Goal: Information Seeking & Learning: Learn about a topic

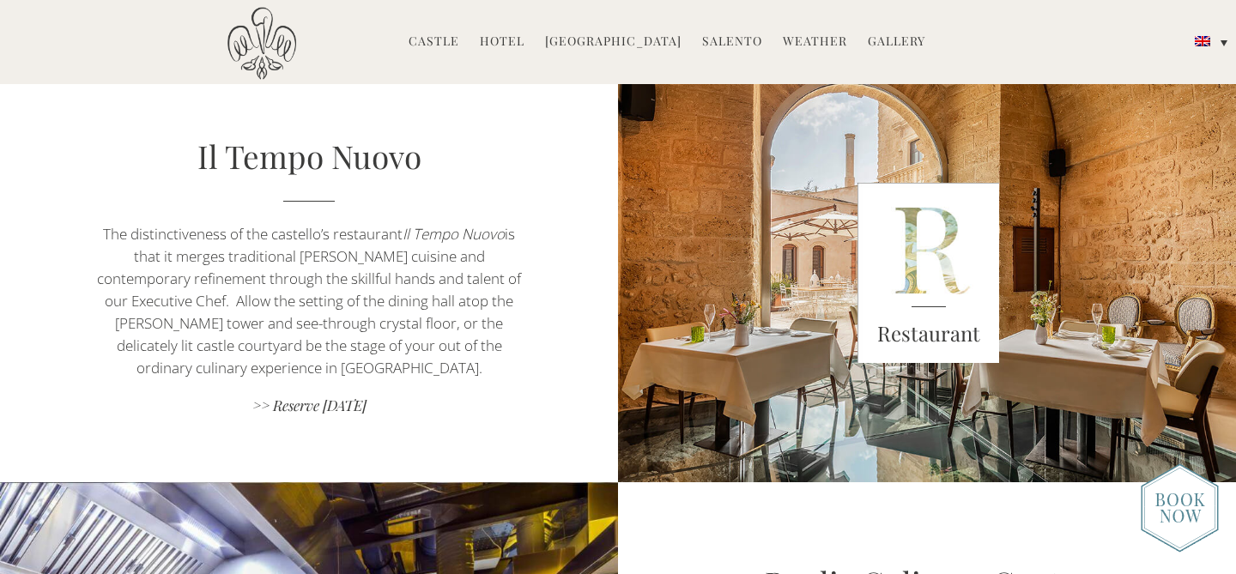
scroll to position [1065, 0]
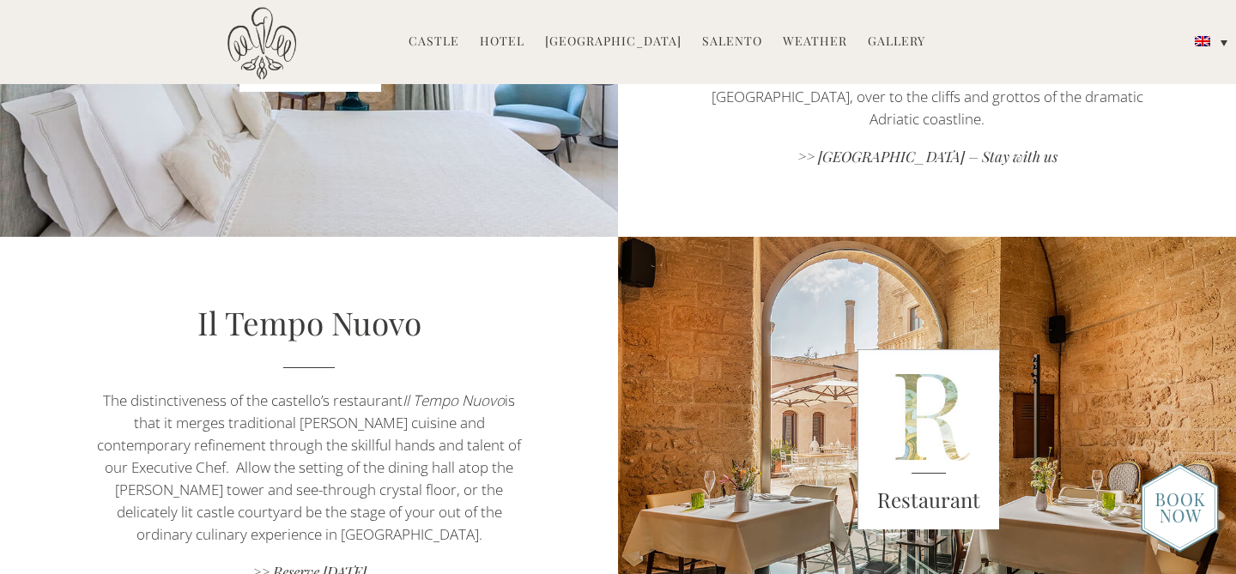
click at [511, 34] on link "Hotel" at bounding box center [502, 43] width 45 height 20
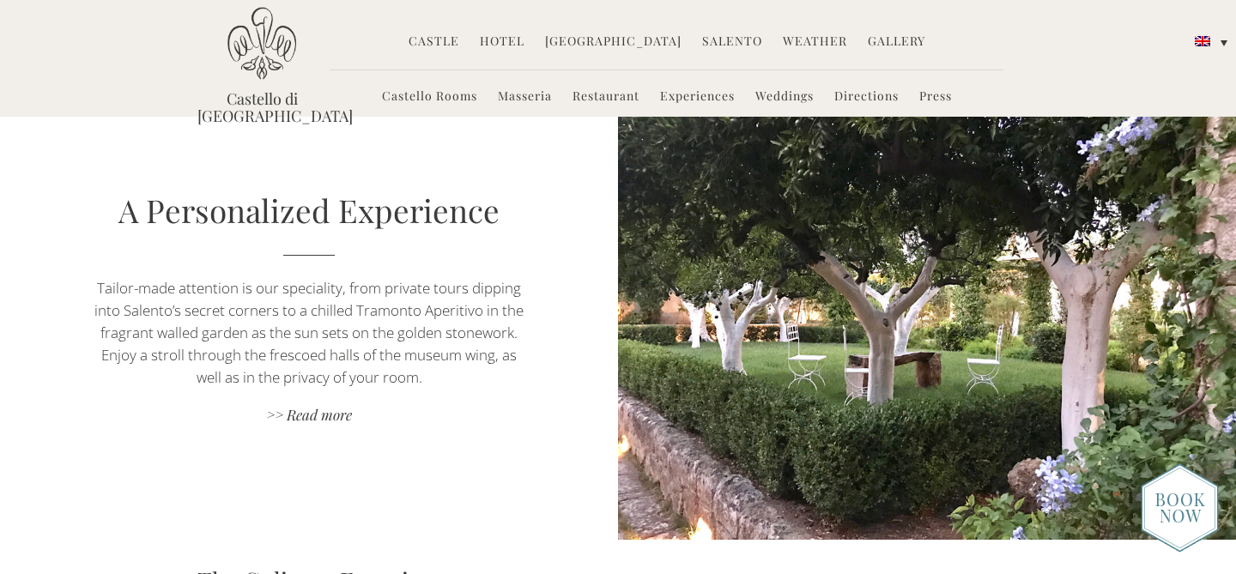
scroll to position [1479, 0]
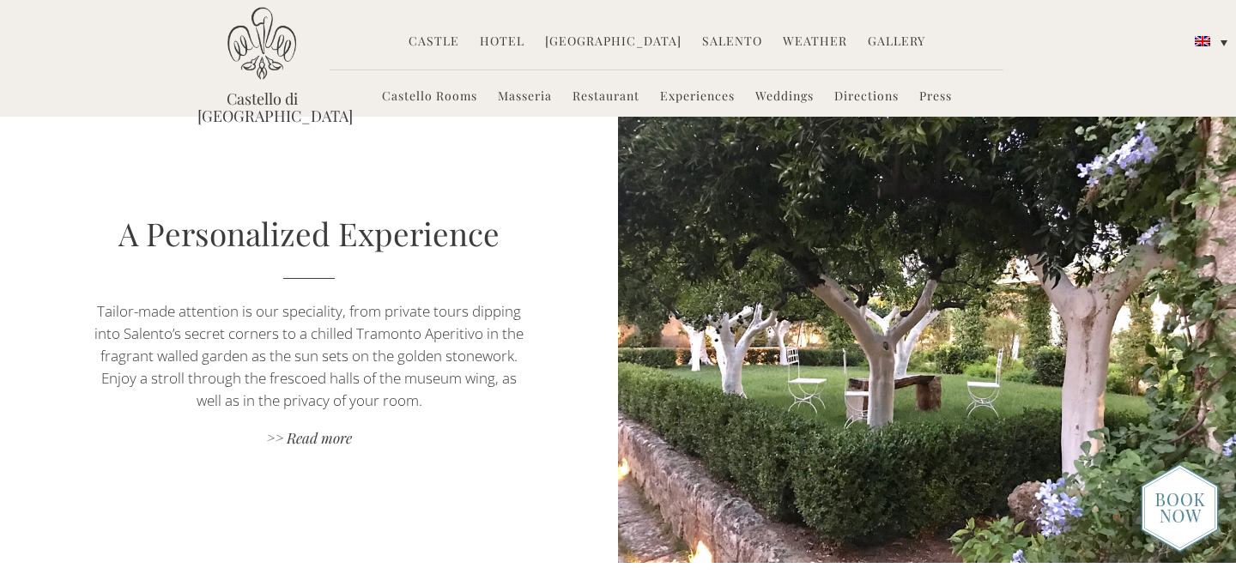
click at [524, 96] on link "Masseria" at bounding box center [525, 98] width 54 height 20
click at [529, 97] on link "Masseria" at bounding box center [525, 98] width 54 height 20
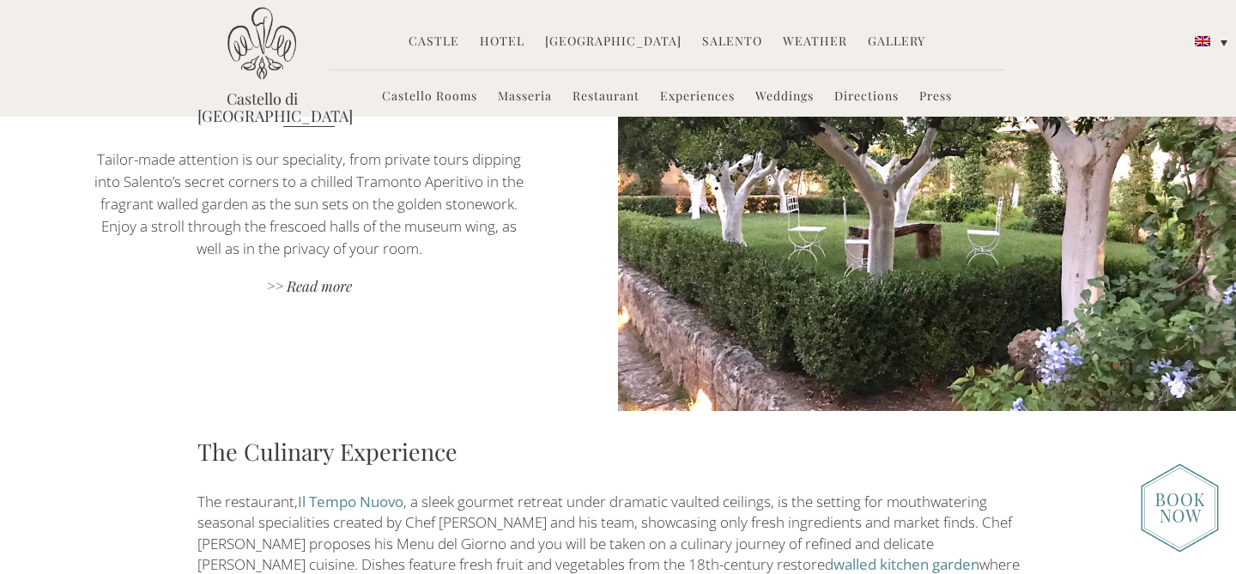
scroll to position [1585, 0]
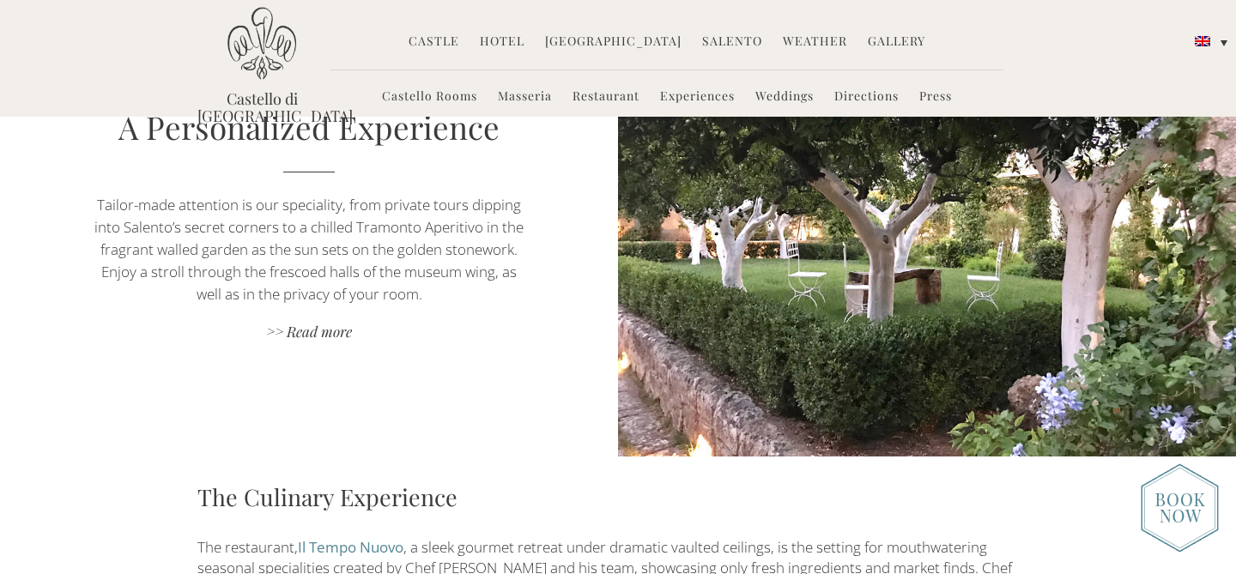
click at [425, 92] on link "Castello Rooms" at bounding box center [429, 98] width 95 height 20
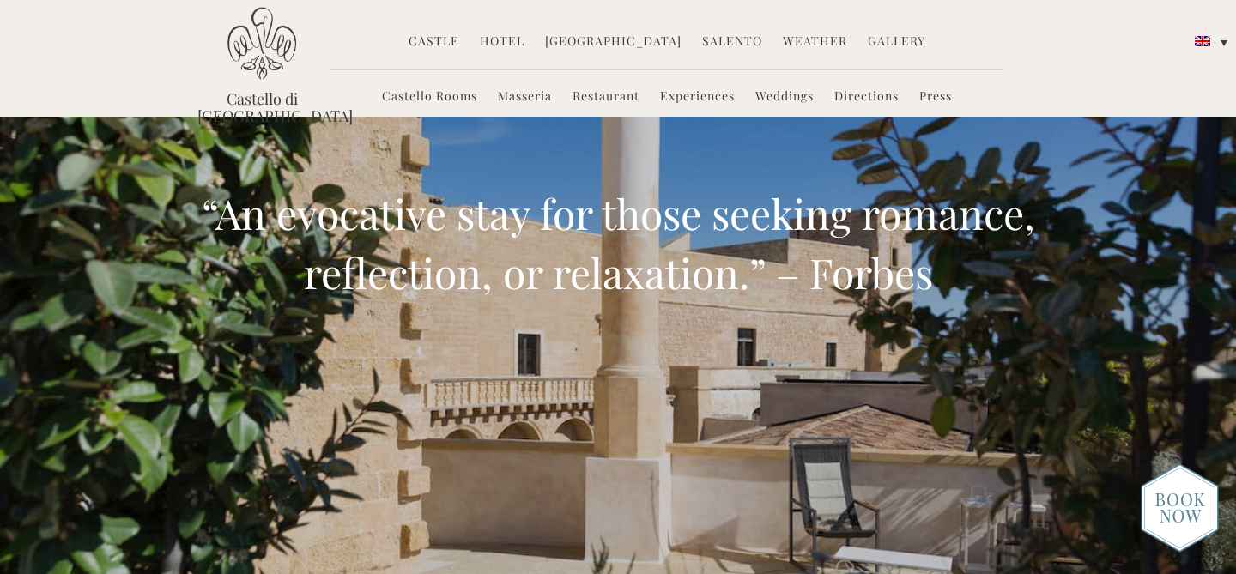
click at [687, 99] on link "Experiences" at bounding box center [697, 98] width 75 height 20
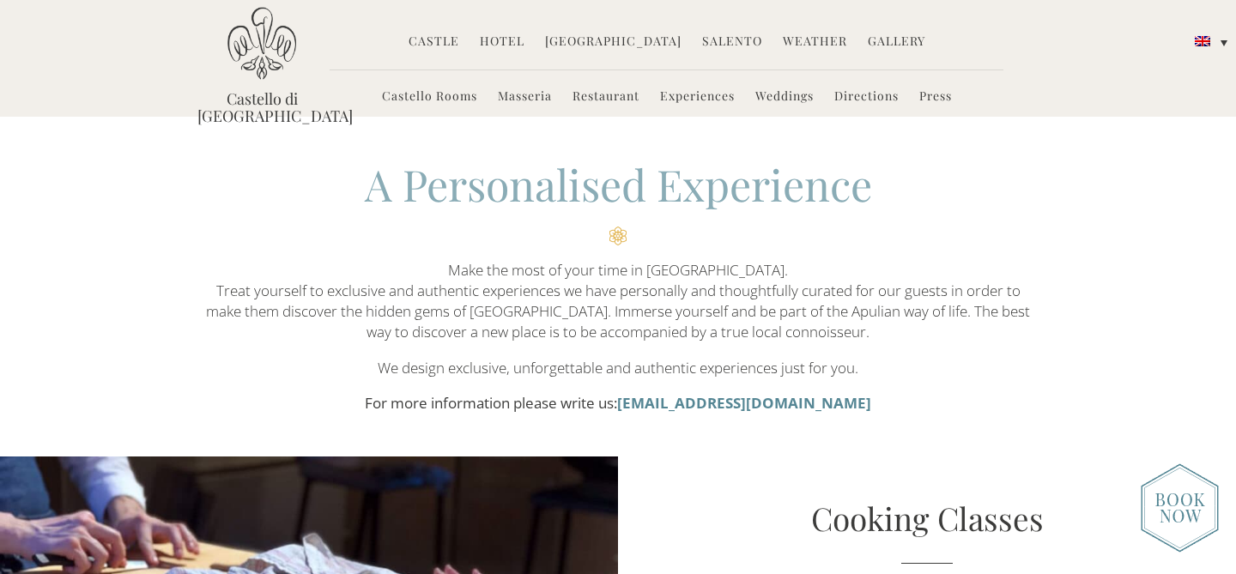
click at [1164, 502] on img at bounding box center [1180, 507] width 78 height 89
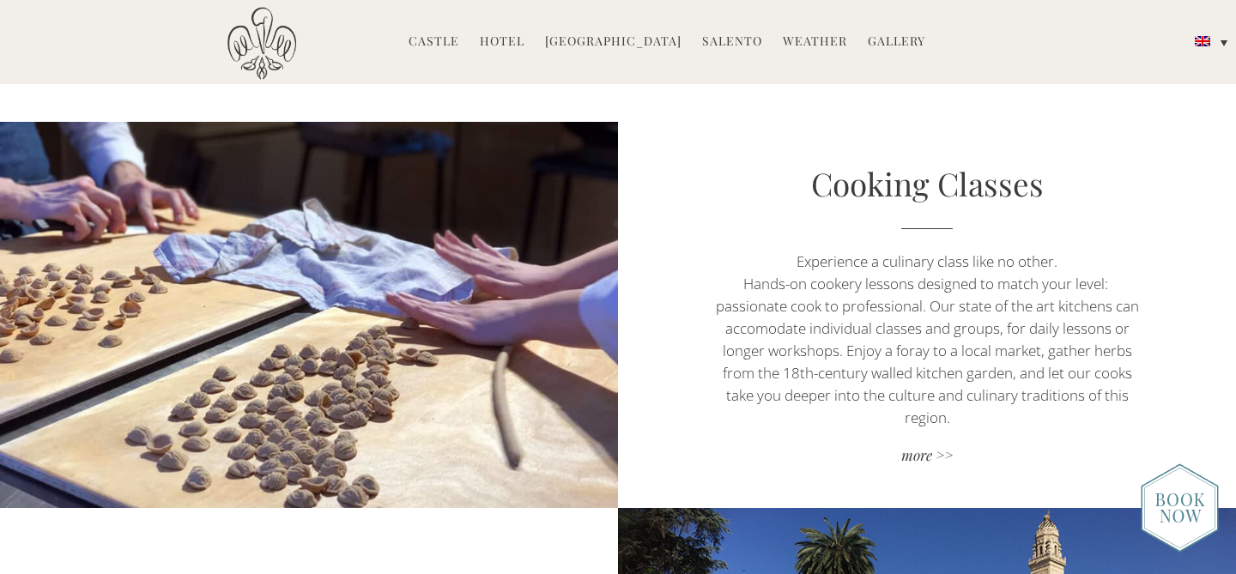
scroll to position [334, 0]
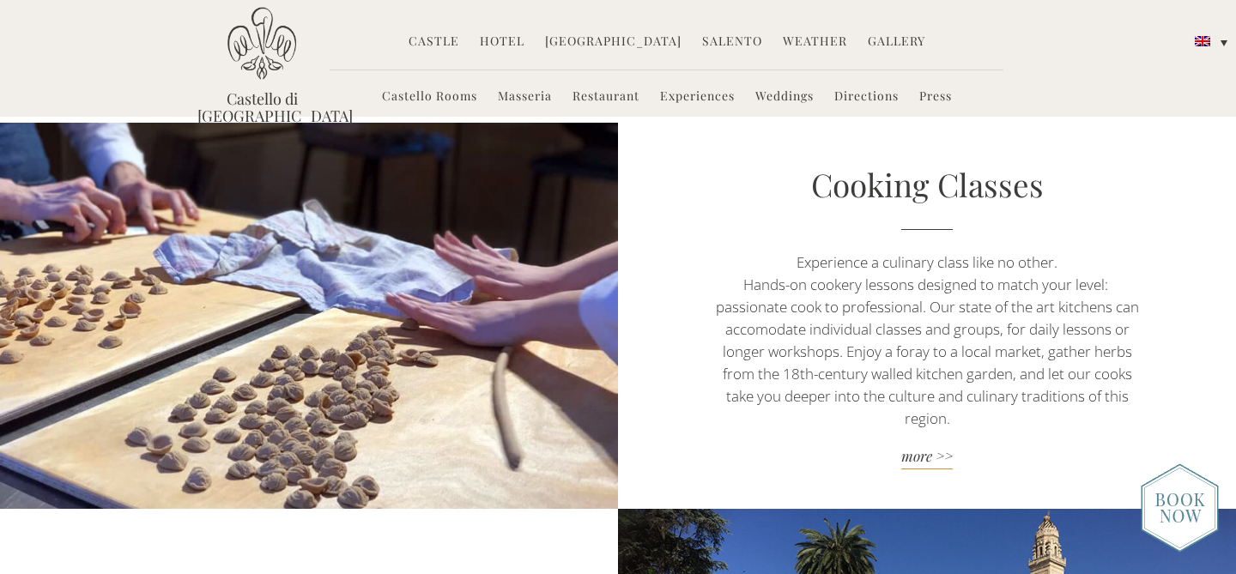
click at [929, 451] on link "more >>" at bounding box center [927, 457] width 433 height 23
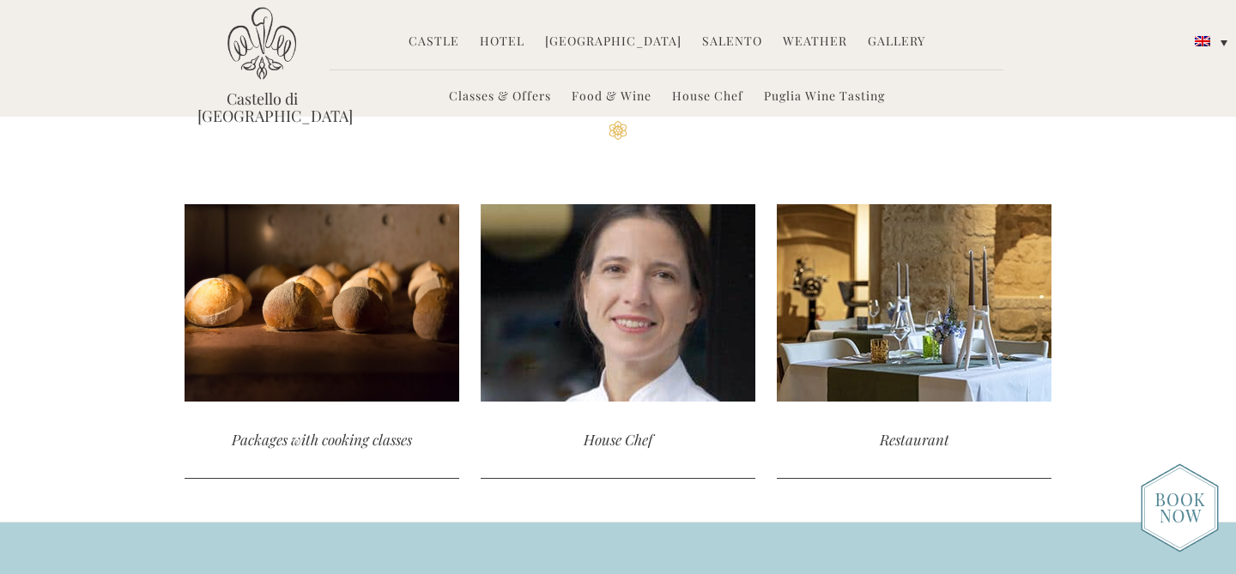
scroll to position [4168, 0]
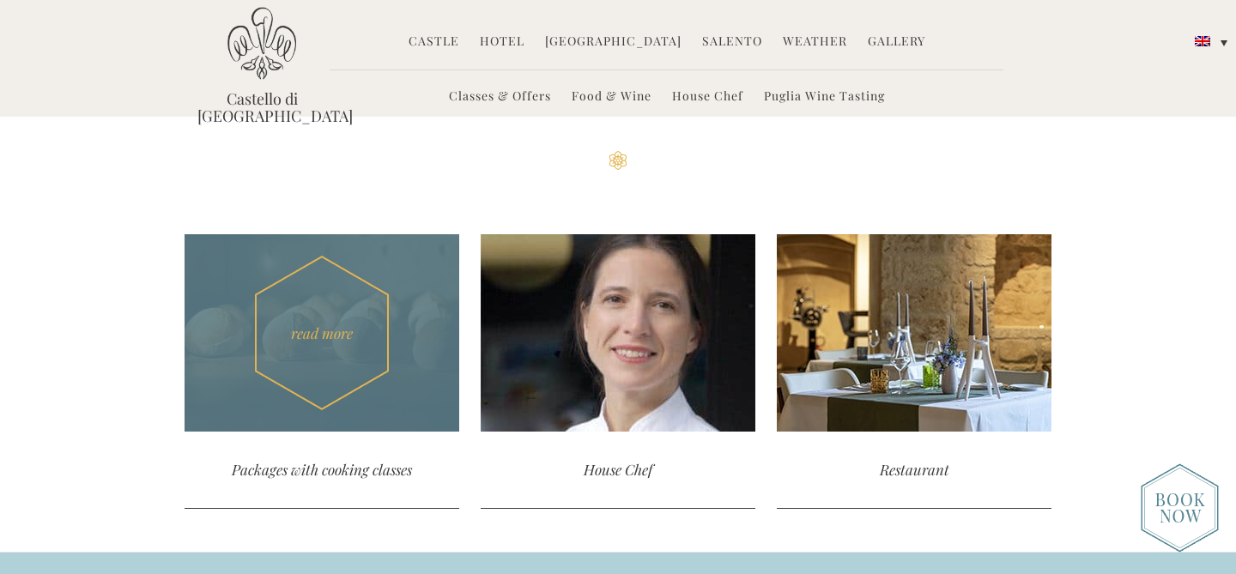
click at [300, 432] on div "Packages with cooking classes" at bounding box center [322, 470] width 275 height 76
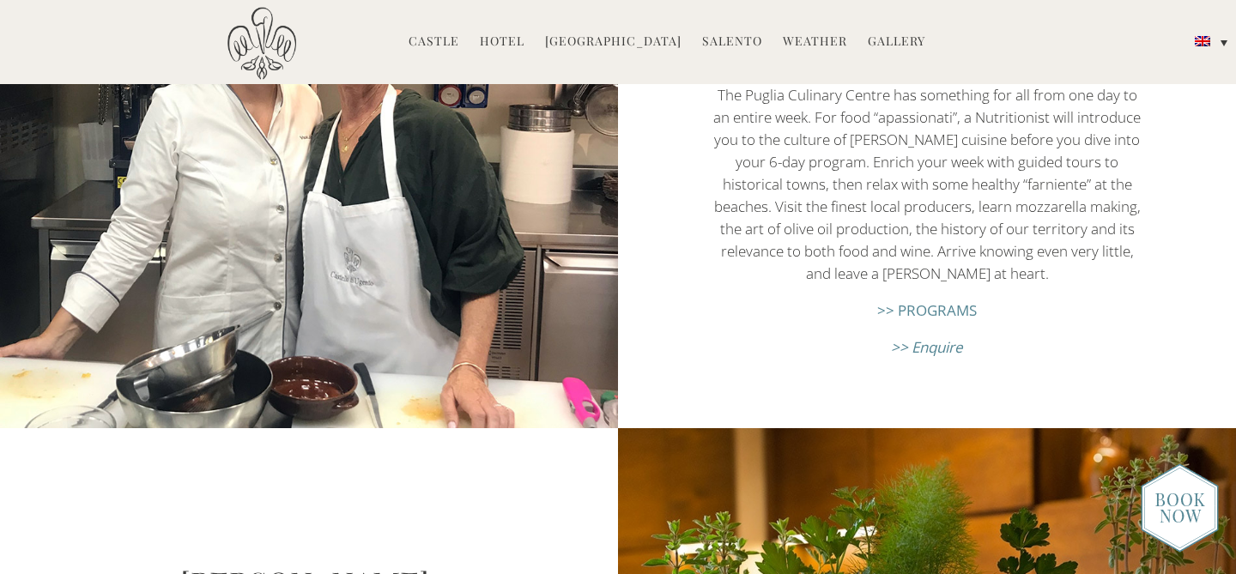
scroll to position [2291, 0]
